Goal: Information Seeking & Learning: Learn about a topic

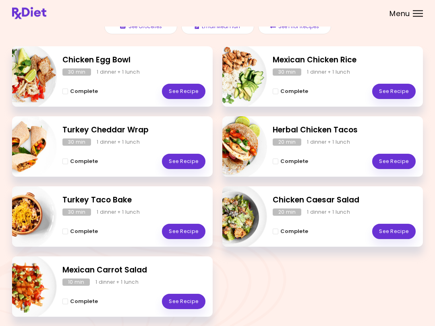
scroll to position [102, 0]
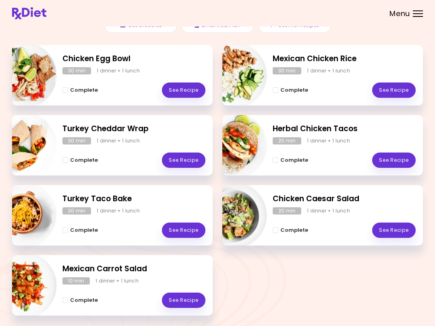
click at [401, 227] on link "See Recipe" at bounding box center [394, 230] width 44 height 15
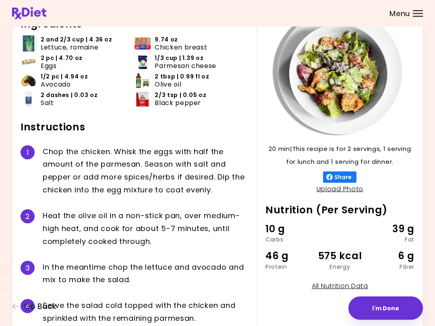
scroll to position [56, 0]
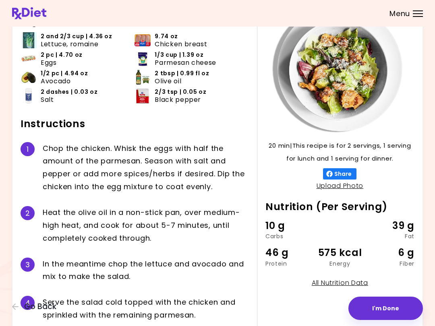
click at [250, 286] on div "Ingredients 2 and 2/3 cup | 4.36 oz Lettuce, romaine 9.74 oz Chicken breast 2 p…" at bounding box center [139, 167] width 236 height 322
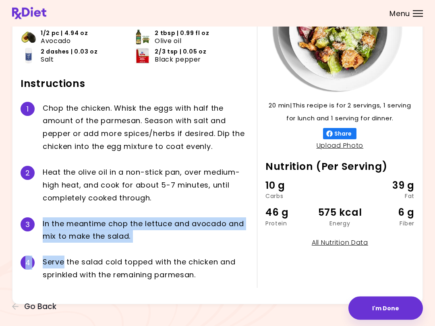
scroll to position [97, 0]
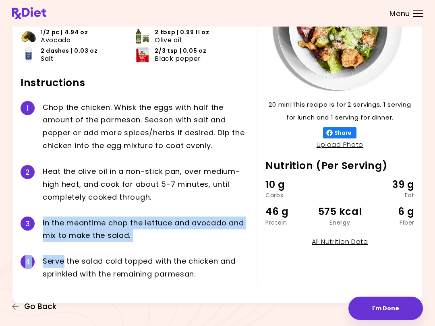
click at [46, 304] on span "Go Back" at bounding box center [40, 307] width 32 height 9
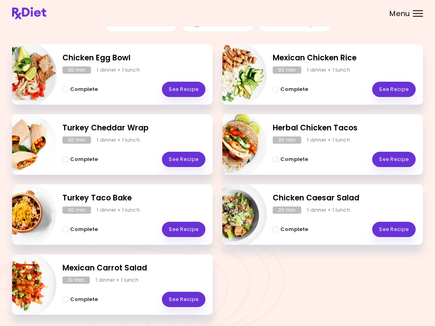
scroll to position [105, 0]
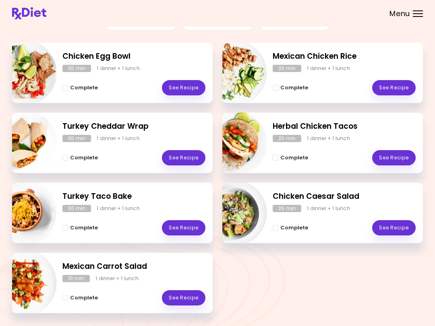
click at [102, 273] on div "Mexican Carrot Salad 10 min 1 dinner + 1 lunch Complete See Recipe" at bounding box center [112, 283] width 201 height 60
click at [186, 297] on link "See Recipe" at bounding box center [184, 297] width 44 height 15
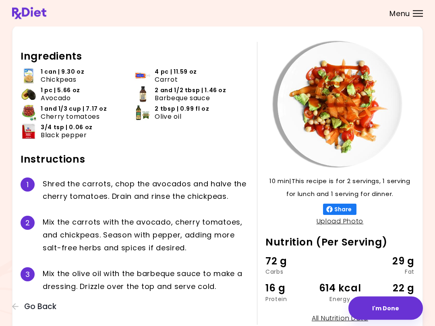
scroll to position [21, 0]
